Goal: Task Accomplishment & Management: Complete application form

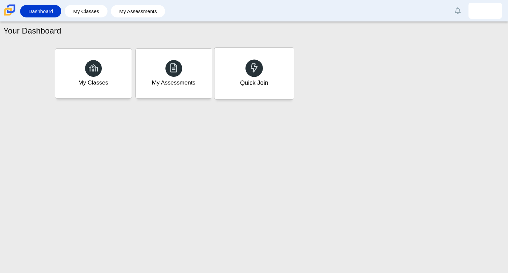
click at [269, 81] on div "Quick Join" at bounding box center [253, 74] width 79 height 52
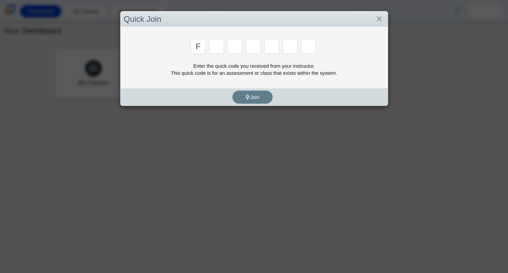
type input "f"
type input "7"
type input "m"
type input "c"
type input "h"
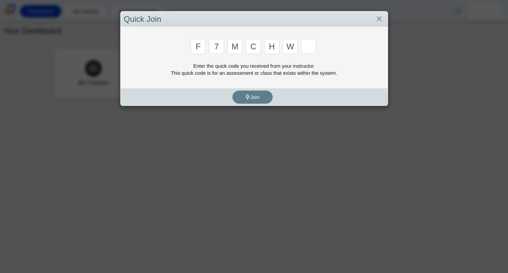
type input "w"
type input "k"
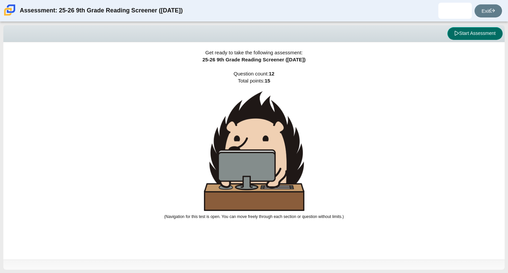
click at [466, 37] on button "Start Assessment" at bounding box center [475, 33] width 55 height 13
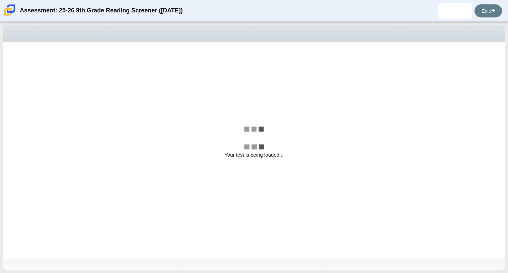
select select "ccc5b315-3c7c-471c-bf90-f22c8299c798"
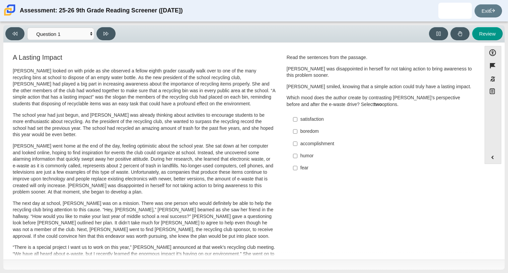
click at [314, 124] on label "satisfaction satisfaction" at bounding box center [381, 119] width 184 height 12
click at [298, 124] on input "satisfaction satisfaction" at bounding box center [295, 119] width 4 height 12
checkbox input "true"
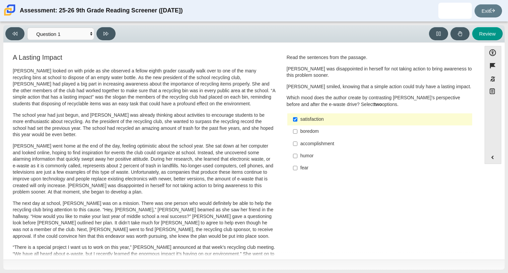
click at [318, 140] on label "accomplishment accomplishment" at bounding box center [381, 143] width 184 height 12
click at [298, 140] on input "accomplishment accomplishment" at bounding box center [295, 143] width 4 height 12
checkbox input "true"
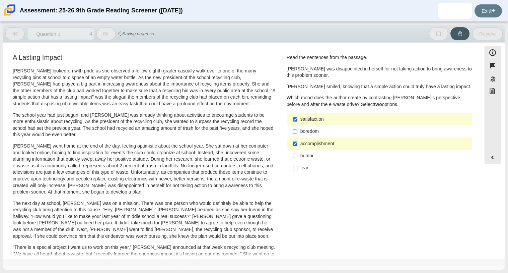
click at [109, 50] on div "Feature A Lasting Impact Scarlett looked on with pride as she observed a fellow…" at bounding box center [243, 242] width 472 height 388
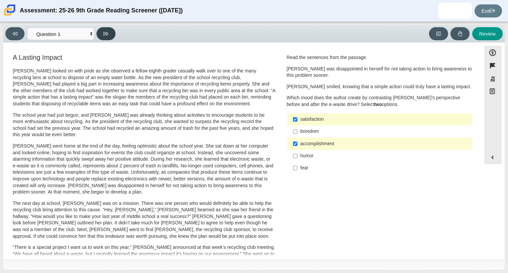
click at [108, 28] on button at bounding box center [106, 33] width 19 height 13
select select "0ff64528-ffd7-428d-b192-babfaadd44e8"
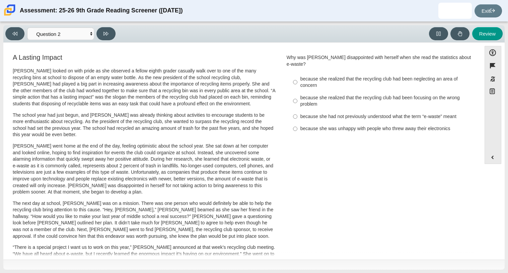
click at [325, 100] on div "because she realized that the recycling club had been focusing on the wrong pro…" at bounding box center [385, 101] width 169 height 13
click at [298, 100] on input "because she realized that the recycling club had been focusing on the wrong pro…" at bounding box center [295, 100] width 4 height 19
radio input "true"
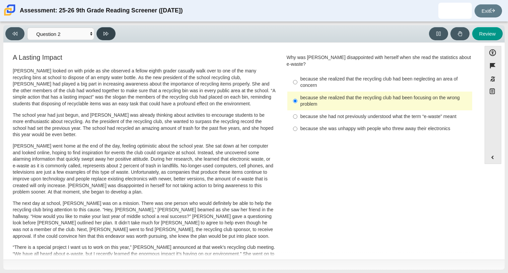
click at [114, 32] on button at bounding box center [106, 33] width 19 height 13
select select "7ce3d843-6974-4858-901c-1ff39630e843"
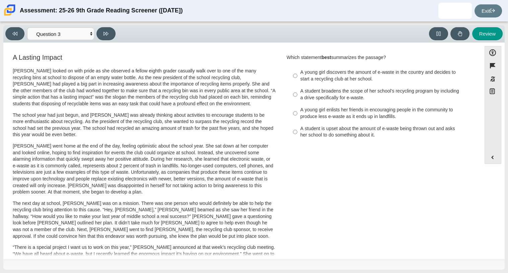
click at [327, 79] on div "A young girl discovers the amount of e-waste in the country and decides to star…" at bounding box center [385, 75] width 169 height 13
click at [298, 79] on input "A young girl discovers the amount of e-waste in the country and decides to star…" at bounding box center [295, 75] width 4 height 19
radio input "true"
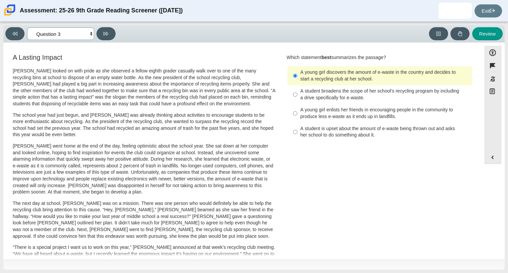
click at [78, 33] on select "Questions Question 1 Question 2 Question 3 Question 4 Question 5 Question 6 Que…" at bounding box center [60, 33] width 67 height 12
click at [242, 98] on p "Scarlett looked on with pride as she observed a fellow eighth grader casually w…" at bounding box center [144, 88] width 263 height 40
click at [323, 95] on div "A student broadens the scope of her school’s recycling program by including a d…" at bounding box center [385, 94] width 169 height 13
click at [298, 95] on input "A student broadens the scope of her school’s recycling program by including a d…" at bounding box center [295, 94] width 4 height 19
radio input "true"
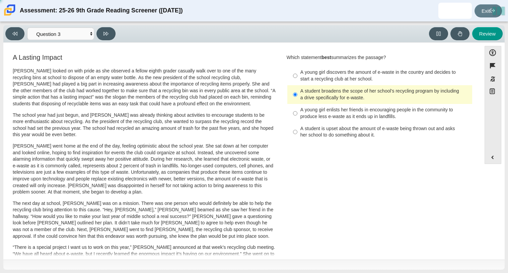
click at [323, 95] on div "A student broadens the scope of her school’s recycling program by including a d…" at bounding box center [385, 94] width 169 height 13
click at [298, 95] on input "A student broadens the scope of her school’s recycling program by including a d…" at bounding box center [295, 94] width 4 height 19
click at [113, 23] on div "Viewing Question 3 of 12 in Pacing Mode Questions Question 1 Question 2 Questio…" at bounding box center [254, 147] width 508 height 251
click at [103, 35] on button at bounding box center [106, 33] width 19 height 13
select select "ca9ea0f1-49c5-4bd1-83b0-472c18652b42"
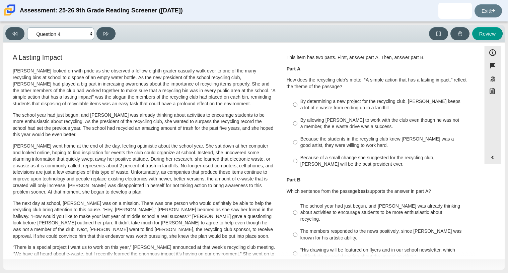
click at [62, 35] on select "Questions Question 1 Question 2 Question 3 Question 4 Question 5 Question 6 Que…" at bounding box center [60, 33] width 67 height 12
click at [297, 110] on label "By determining a new project for the recycling club, Scarlett keeps a lot of e-…" at bounding box center [381, 104] width 184 height 19
click at [297, 110] on input "By determining a new project for the recycling club, Scarlett keeps a lot of e-…" at bounding box center [295, 104] width 4 height 19
radio input "true"
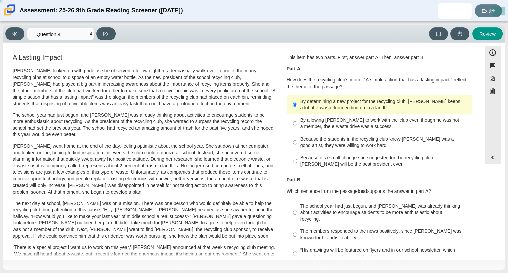
click at [297, 110] on label "By determining a new project for the recycling club, Scarlett keeps a lot of e-…" at bounding box center [381, 104] width 184 height 19
click at [297, 110] on input "By determining a new project for the recycling club, Scarlett keeps a lot of e-…" at bounding box center [295, 104] width 4 height 19
click at [312, 156] on div "Because of a small change she suggested for the recycling club, Scarlett will b…" at bounding box center [385, 161] width 169 height 13
click at [298, 156] on input "Because of a small change she suggested for the recycling club, Scarlett will b…" at bounding box center [295, 160] width 4 height 19
radio input "true"
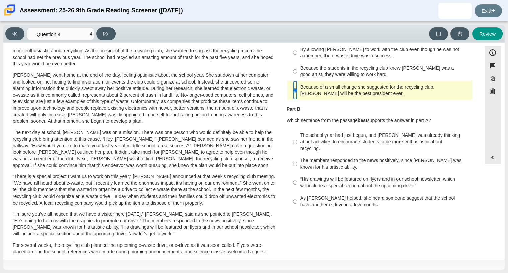
scroll to position [71, 0]
click at [339, 220] on div "A Lasting Impact Scarlett looked on with pride as she observed a fellow eighth …" at bounding box center [243, 170] width 472 height 378
click at [371, 144] on div "The school year had just begun, and Scarlett was already thinking about activit…" at bounding box center [385, 141] width 169 height 20
click at [298, 144] on input "The school year had just begun, and Scarlett was already thinking about activit…" at bounding box center [295, 140] width 4 height 25
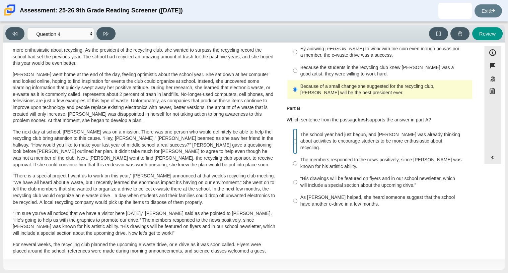
radio input "true"
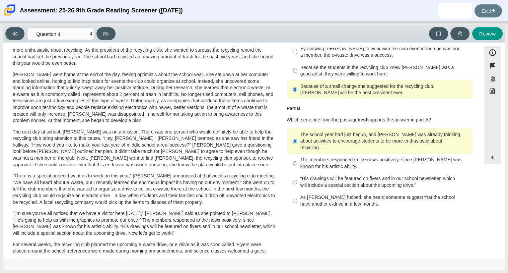
click at [370, 161] on div "The members responded to the news positively, since Juan Carlos was known for h…" at bounding box center [385, 163] width 169 height 13
click at [298, 161] on input "The members responded to the news positively, since Juan Carlos was known for h…" at bounding box center [295, 163] width 4 height 19
radio input "true"
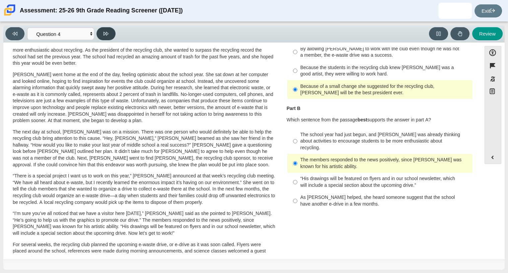
click at [110, 33] on button at bounding box center [106, 33] width 19 height 13
select select "e41f1a79-e29f-4095-8030-a53364015bed"
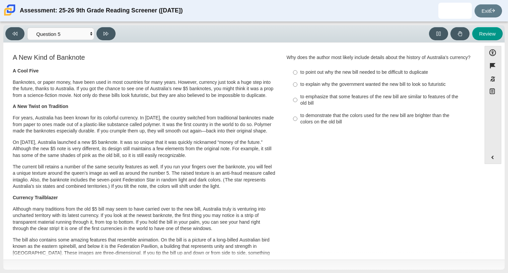
click at [345, 90] on label "to explain why the government wanted the new bill to look so futuristic to expl…" at bounding box center [381, 84] width 184 height 12
click at [298, 90] on input "to explain why the government wanted the new bill to look so futuristic to expl…" at bounding box center [295, 84] width 4 height 12
radio input "true"
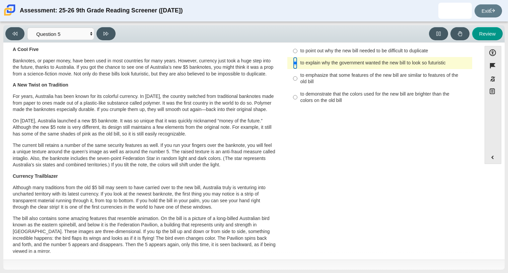
scroll to position [0, 0]
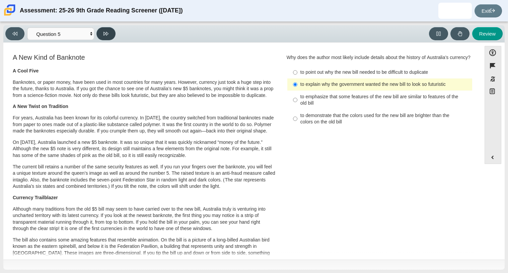
click at [102, 27] on button at bounding box center [106, 33] width 19 height 13
select select "69146e31-7b3d-4a3e-9ce6-f30c24342ae0"
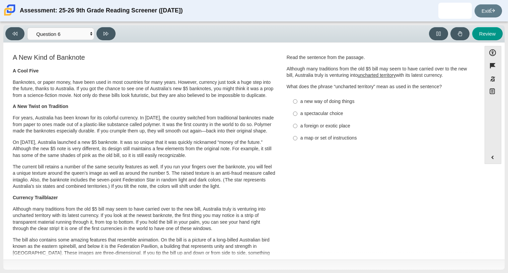
click at [319, 103] on div "a new way of doing things" at bounding box center [385, 101] width 169 height 7
click at [298, 103] on input "a new way of doing things a new way of doing things" at bounding box center [295, 101] width 4 height 12
radio input "true"
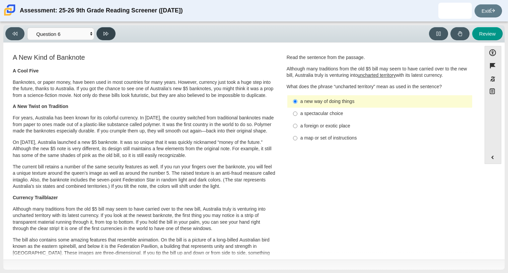
click at [112, 33] on button at bounding box center [106, 33] width 19 height 13
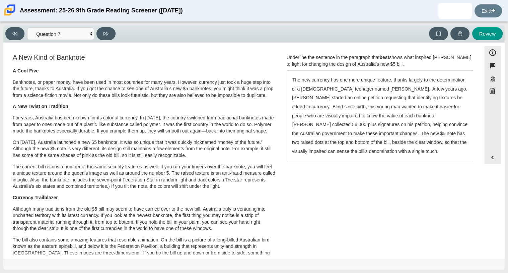
click at [398, 66] on div "Underline the sentence in the paragraph that best shows what inspired Connor Mc…" at bounding box center [380, 60] width 186 height 13
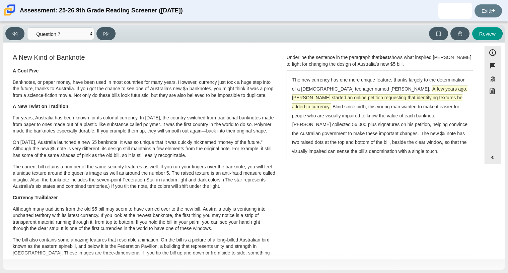
click at [376, 101] on span "A few years ago, McLeod started an online petition requesting that identifying …" at bounding box center [380, 98] width 176 height 24
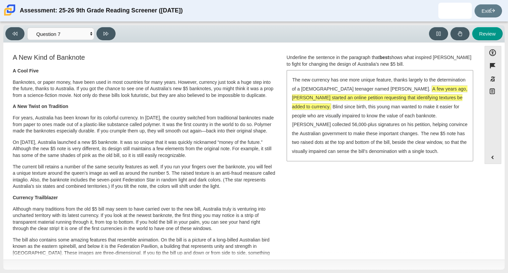
click at [375, 100] on span "A few years ago, McLeod started an online petition requesting that identifying …" at bounding box center [380, 98] width 176 height 24
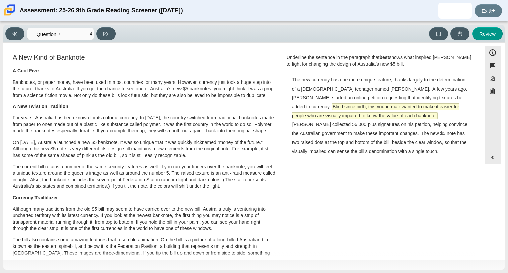
click at [365, 105] on span "Blind since birth, this young man wanted to make it easier for people who are v…" at bounding box center [376, 111] width 168 height 15
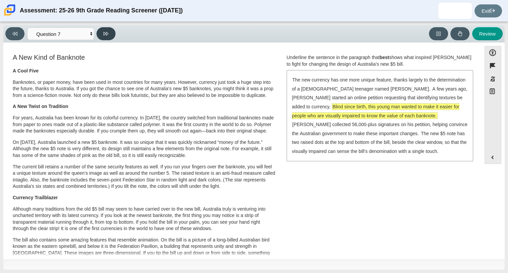
click at [107, 38] on button at bounding box center [106, 33] width 19 height 13
select select "ea8338c2-a6a3-418e-a305-2b963b54a290"
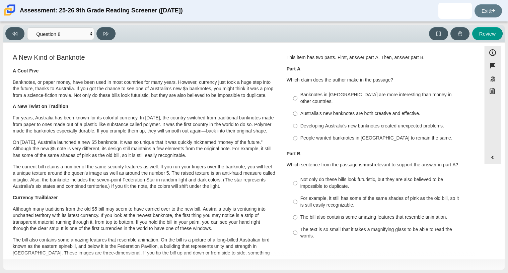
click at [320, 110] on div "Australia’s new banknotes are both creative and effective." at bounding box center [385, 113] width 169 height 7
click at [298, 110] on input "Australia’s new banknotes are both creative and effective. Australia’s new bank…" at bounding box center [295, 114] width 4 height 12
radio input "true"
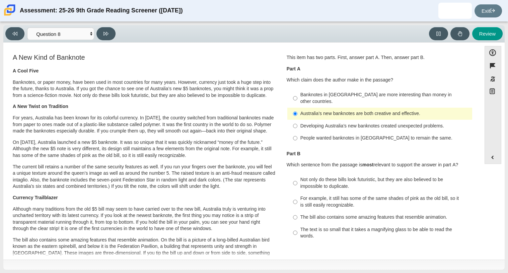
click at [340, 89] on label "Banknotes in Australia are more interesting than money in other countries. Bank…" at bounding box center [381, 98] width 184 height 19
click at [298, 89] on input "Banknotes in Australia are more interesting than money in other countries. Bank…" at bounding box center [295, 98] width 4 height 19
radio input "true"
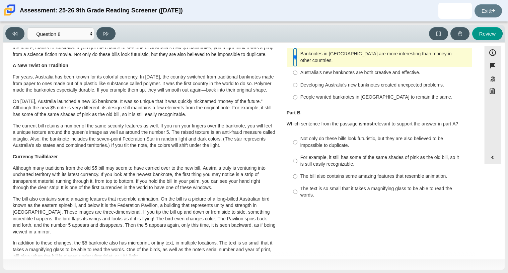
scroll to position [41, 0]
click at [348, 135] on div "Not only do these bills look futuristic, but they are also believed to be impos…" at bounding box center [385, 141] width 169 height 13
click at [298, 132] on input "Not only do these bills look futuristic, but they are also believed to be impos…" at bounding box center [295, 141] width 4 height 19
radio input "true"
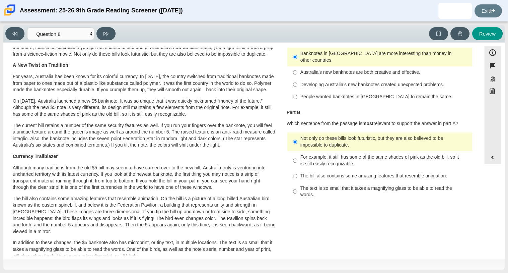
click at [350, 69] on div "Australia’s new banknotes are both creative and effective." at bounding box center [385, 72] width 169 height 7
click at [298, 68] on input "Australia’s new banknotes are both creative and effective. Australia’s new bank…" at bounding box center [295, 72] width 4 height 12
radio input "true"
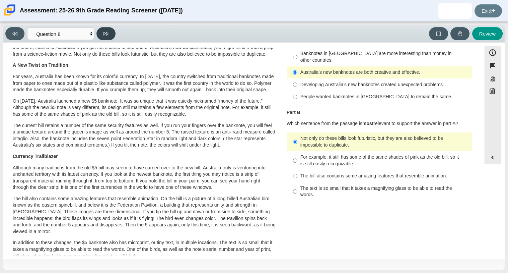
click at [112, 28] on button at bounding box center [106, 33] width 19 height 13
select select "89f058d6-b15c-4ef5-a4b3-fdaffb8868b6"
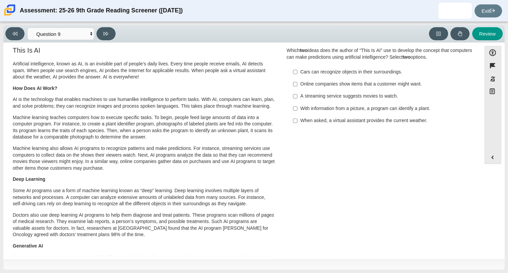
scroll to position [0, 0]
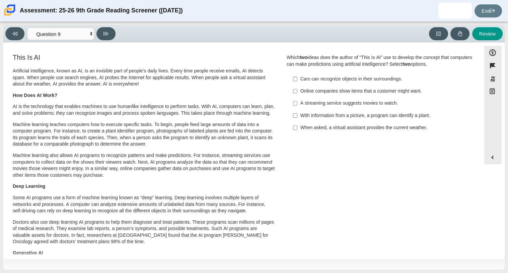
click at [350, 80] on div "Cars can recognize objects in their surroundings." at bounding box center [385, 79] width 169 height 7
click at [298, 80] on input "Cars can recognize objects in their surroundings. Cars can recognize objects in…" at bounding box center [295, 79] width 4 height 12
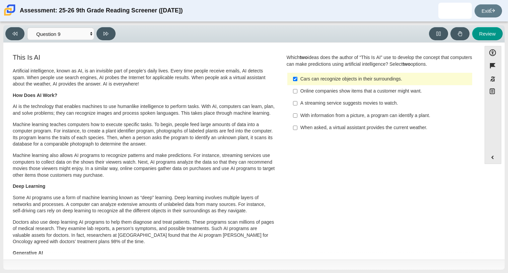
click at [346, 83] on label "Cars can recognize objects in their surroundings. Cars can recognize objects in…" at bounding box center [381, 79] width 184 height 12
click at [298, 83] on input "Cars can recognize objects in their surroundings. Cars can recognize objects in…" at bounding box center [295, 79] width 4 height 12
checkbox input "false"
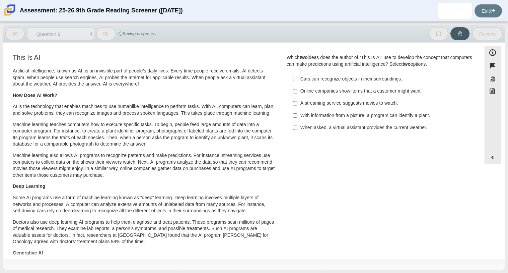
click at [333, 96] on label "Online companies show items that a customer might want. Online companies show i…" at bounding box center [381, 91] width 184 height 12
click at [298, 96] on input "Online companies show items that a customer might want. Online companies show i…" at bounding box center [295, 91] width 4 height 12
checkbox input "true"
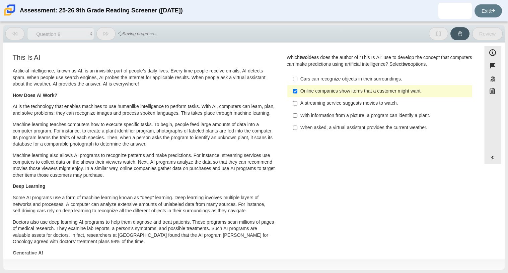
click at [328, 74] on label "Cars can recognize objects in their surroundings. Cars can recognize objects in…" at bounding box center [381, 79] width 184 height 12
click at [298, 74] on input "Cars can recognize objects in their surroundings. Cars can recognize objects in…" at bounding box center [295, 79] width 4 height 12
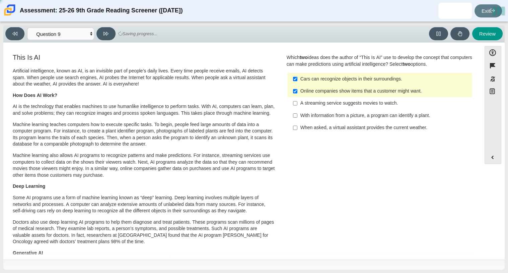
click at [329, 81] on div "Cars can recognize objects in their surroundings." at bounding box center [385, 79] width 169 height 7
click at [298, 81] on input "Cars can recognize objects in their surroundings. Cars can recognize objects in…" at bounding box center [295, 79] width 4 height 12
checkbox input "false"
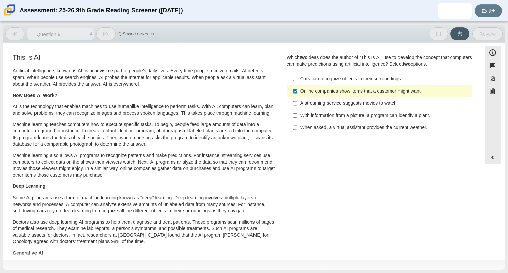
click at [329, 118] on div "With information from a picture, a program can identify a plant." at bounding box center [385, 115] width 169 height 7
click at [298, 118] on input "With information from a picture, a program can identify a plant. With informati…" at bounding box center [295, 115] width 4 height 12
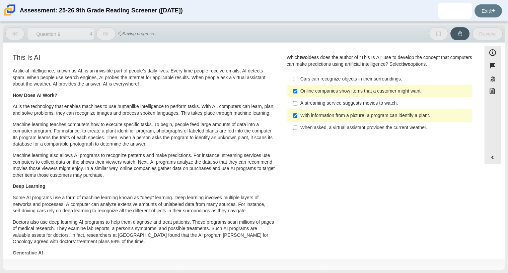
click at [303, 121] on label "With information from a picture, a program can identify a plant. With informati…" at bounding box center [381, 115] width 184 height 12
click at [298, 121] on input "With information from a picture, a program can identify a plant. With informati…" at bounding box center [295, 115] width 4 height 12
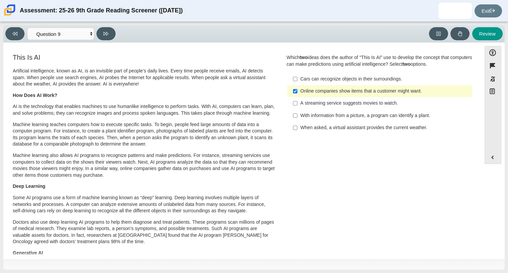
click at [331, 110] on label "With information from a picture, a program can identify a plant. With informati…" at bounding box center [381, 115] width 184 height 12
click at [298, 110] on input "With information from a picture, a program can identify a plant. With informati…" at bounding box center [295, 115] width 4 height 12
checkbox input "true"
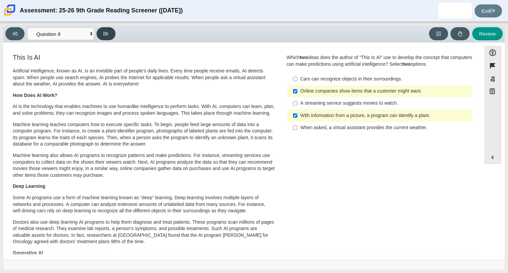
click at [105, 29] on button at bounding box center [106, 33] width 19 height 13
select select "cdf3c14e-a918-44d1-9b63-3db0fa81641e"
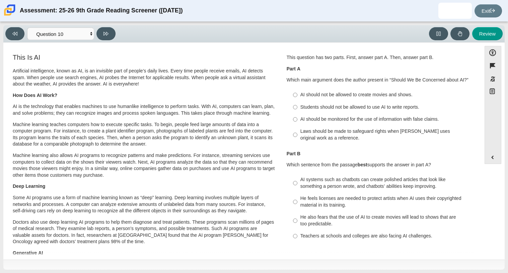
click at [378, 116] on div "AI should be monitored for the use of information with false claims." at bounding box center [385, 119] width 169 height 7
click at [298, 116] on input "AI should be monitored for the use of information with false claims. AI should …" at bounding box center [295, 119] width 4 height 12
radio input "true"
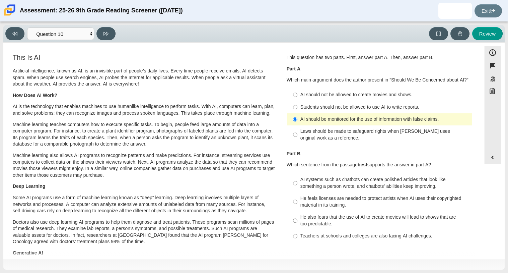
click at [369, 199] on div "He feels licenses are needed to protect artists when AI uses their copyrighted …" at bounding box center [385, 201] width 169 height 13
click at [298, 199] on input "He feels licenses are needed to protect artists when AI uses their copyrighted …" at bounding box center [295, 201] width 4 height 19
radio input "true"
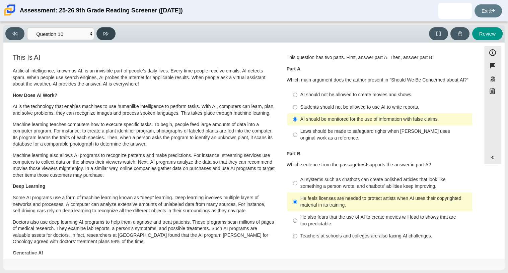
click at [106, 32] on icon at bounding box center [106, 33] width 5 height 5
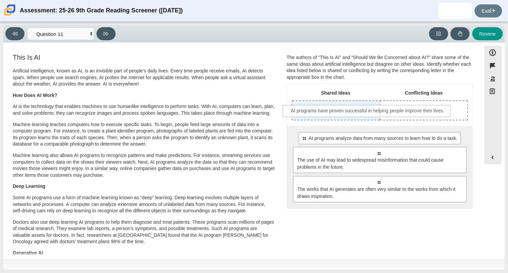
drag, startPoint x: 355, startPoint y: 143, endPoint x: 345, endPoint y: 115, distance: 29.4
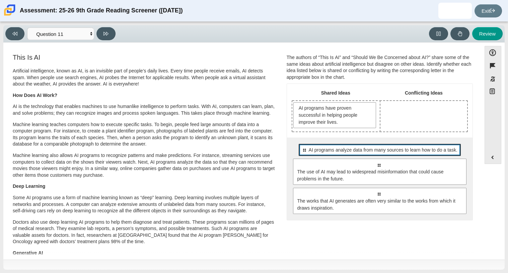
click at [356, 146] on span "AI programs analyze data from many sources to learn how to do a task." at bounding box center [383, 149] width 149 height 7
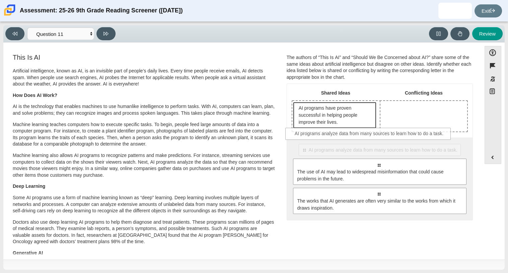
drag, startPoint x: 357, startPoint y: 150, endPoint x: 342, endPoint y: 125, distance: 28.9
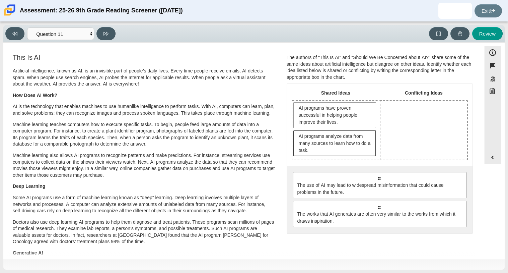
click at [344, 139] on span "AI programs analyze data from many sources to learn how to do a task." at bounding box center [336, 143] width 74 height 21
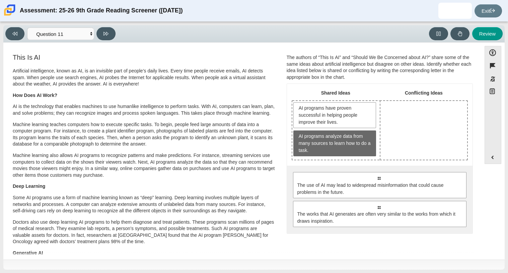
click at [344, 139] on span "AI programs analyze data from many sources to learn how to do a task." at bounding box center [336, 143] width 74 height 21
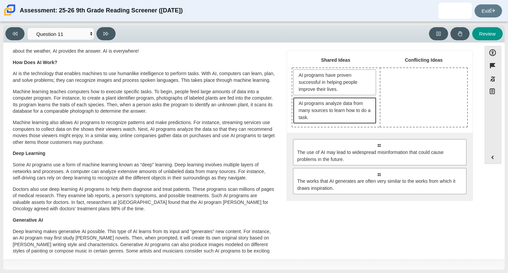
scroll to position [36, 0]
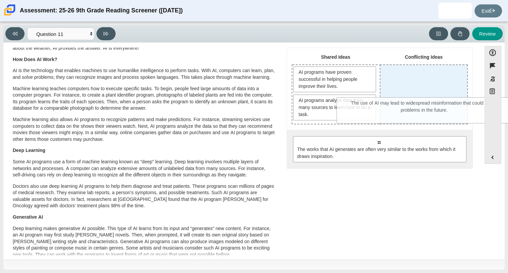
drag, startPoint x: 344, startPoint y: 139, endPoint x: 389, endPoint y: 101, distance: 59.7
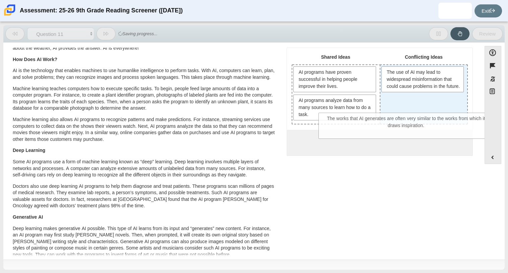
drag, startPoint x: 387, startPoint y: 143, endPoint x: 414, endPoint y: 120, distance: 35.9
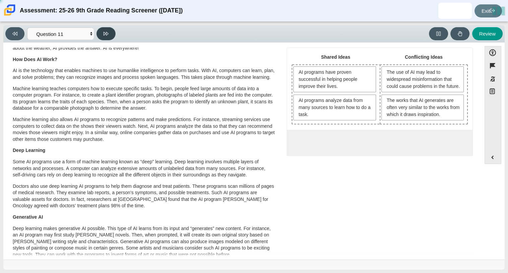
click at [101, 30] on button at bounding box center [106, 33] width 19 height 13
select select "c3effed4-44ce-4a19-bd96-1787f34e9b4c"
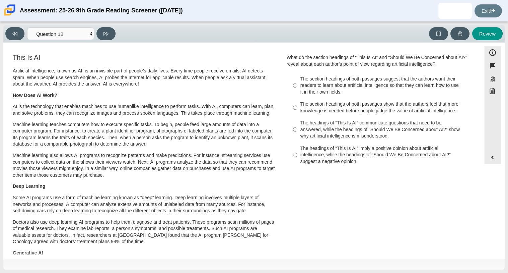
click at [366, 121] on div "The headings of “This Is AI” communicate questions that need to be answered, wh…" at bounding box center [385, 130] width 169 height 20
click at [298, 121] on input "The headings of “This Is AI” communicate questions that need to be answered, wh…" at bounding box center [295, 129] width 4 height 25
radio input "true"
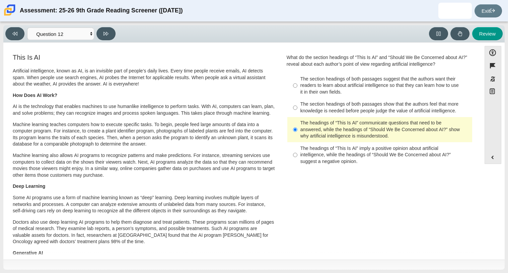
click at [325, 99] on label "The section headings of both passages show that the authors feel that more know…" at bounding box center [381, 107] width 184 height 19
click at [298, 99] on input "The section headings of both passages show that the authors feel that more know…" at bounding box center [295, 107] width 4 height 19
radio input "true"
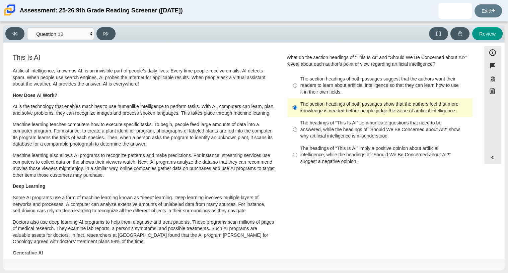
click at [385, 82] on div "The section headings of both passages suggest that the authors want their reade…" at bounding box center [385, 86] width 169 height 20
click at [298, 82] on input "The section headings of both passages suggest that the authors want their reade…" at bounding box center [295, 85] width 4 height 25
radio input "true"
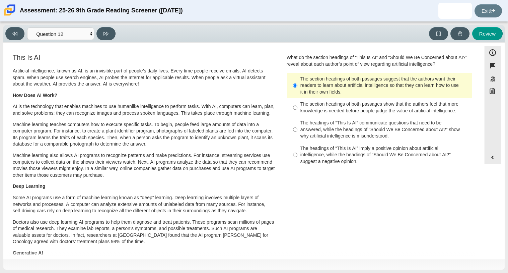
click at [351, 159] on div "The headings of “This Is AI” imply a positive opinion about artificial intellig…" at bounding box center [385, 155] width 169 height 20
click at [298, 159] on input "The headings of “This Is AI” imply a positive opinion about artificial intellig…" at bounding box center [295, 154] width 4 height 25
radio input "true"
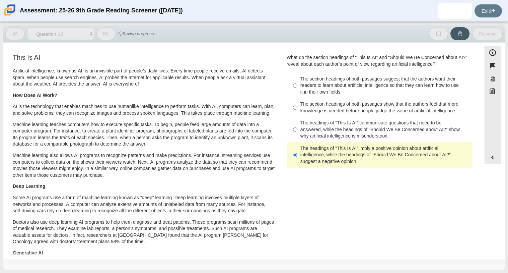
click at [346, 137] on div "The headings of “This Is AI” communicate questions that need to be answered, wh…" at bounding box center [385, 130] width 169 height 20
click at [298, 137] on input "The headings of “This Is AI” communicate questions that need to be answered, wh…" at bounding box center [295, 129] width 4 height 25
radio input "true"
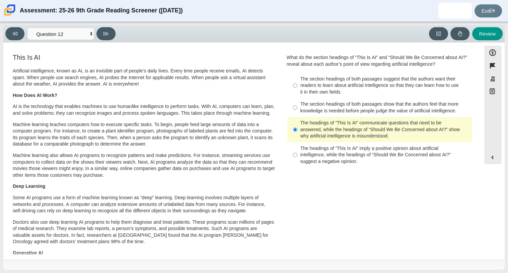
click at [386, 136] on div "The headings of “This Is AI” communicate questions that need to be answered, wh…" at bounding box center [385, 130] width 169 height 20
click at [298, 136] on input "The headings of “This Is AI” communicate questions that need to be answered, wh…" at bounding box center [295, 129] width 4 height 25
click at [330, 105] on div "The section headings of both passages show that the authors feel that more know…" at bounding box center [385, 107] width 169 height 13
click at [298, 105] on input "The section headings of both passages show that the authors feel that more know…" at bounding box center [295, 107] width 4 height 19
radio input "true"
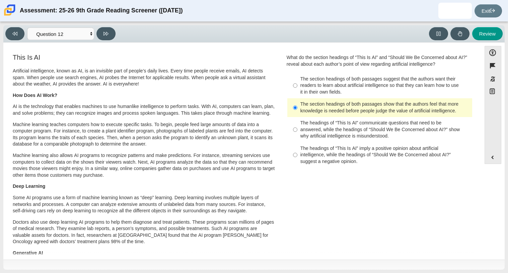
click at [117, 27] on div "Viewing Question 12 of 12 in Pacing Mode Questions Question 1 Question 2 Questi…" at bounding box center [61, 33] width 113 height 13
click at [113, 29] on button at bounding box center [106, 33] width 19 height 13
select select "review"
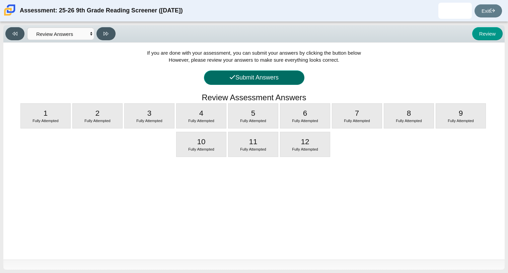
click at [220, 73] on button "Submit Answers" at bounding box center [254, 77] width 101 height 14
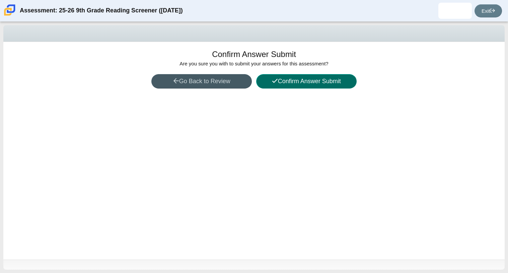
click at [274, 87] on button "Confirm Answer Submit" at bounding box center [306, 81] width 101 height 14
